Goal: Book appointment/travel/reservation

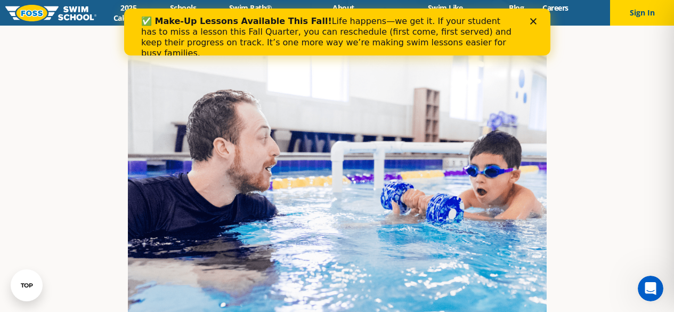
scroll to position [266, 0]
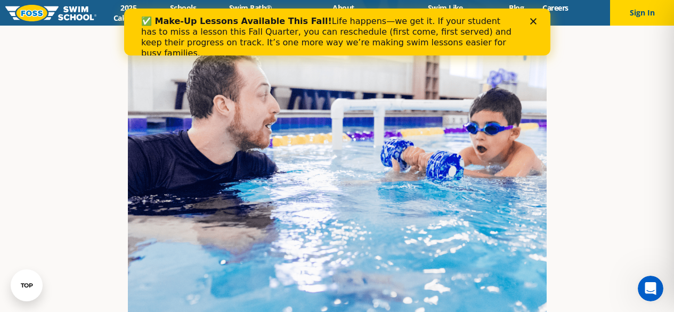
click at [535, 20] on icon "Close" at bounding box center [532, 21] width 6 height 6
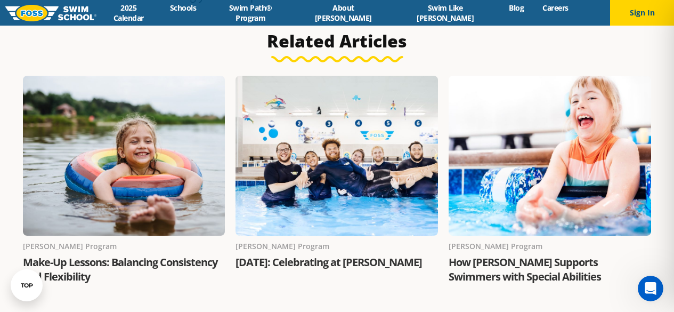
scroll to position [1544, 0]
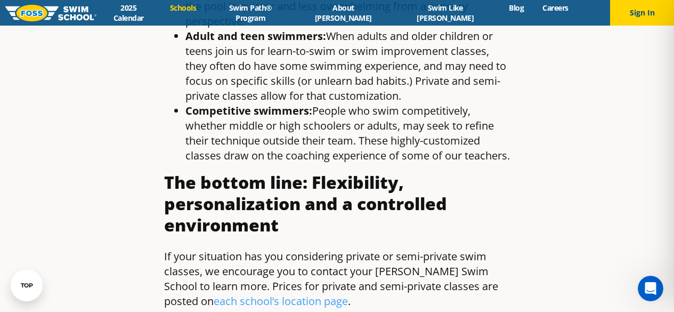
click at [206, 13] on link "Schools" at bounding box center [183, 8] width 45 height 10
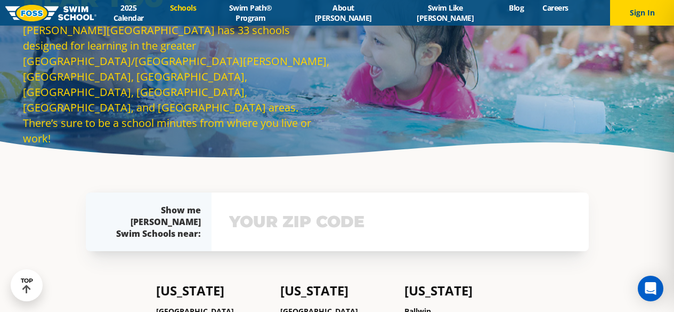
click at [326, 233] on input "text" at bounding box center [399, 221] width 347 height 31
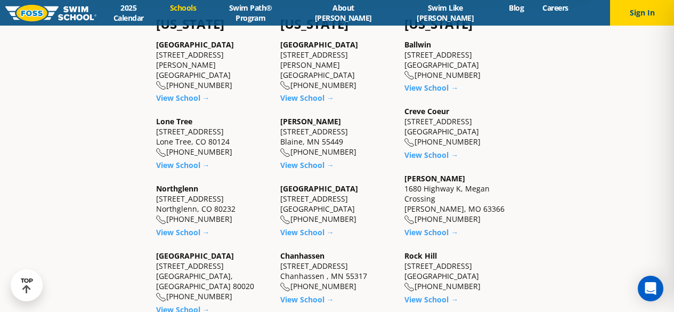
scroll to position [245, 0]
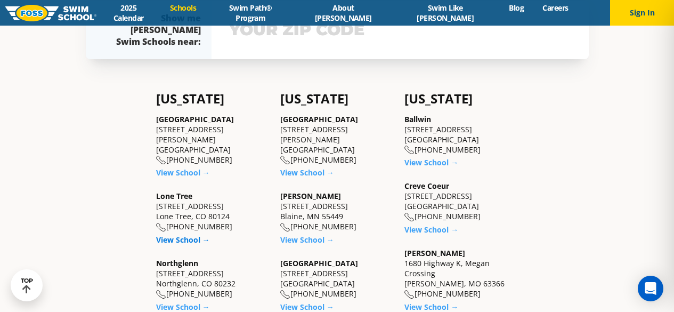
click at [180, 234] on link "View School →" at bounding box center [183, 239] width 54 height 10
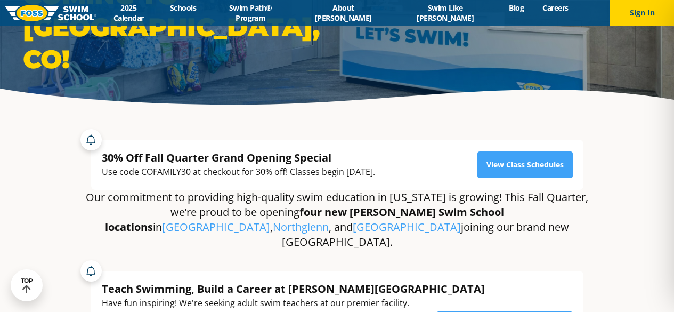
scroll to position [107, 0]
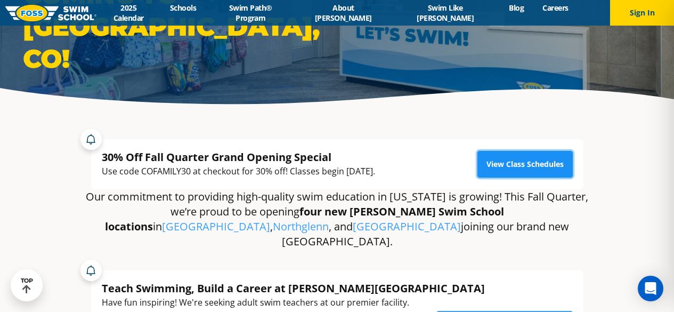
click at [529, 163] on link "View Class Schedules" at bounding box center [524, 164] width 95 height 27
